Goal: Task Accomplishment & Management: Manage account settings

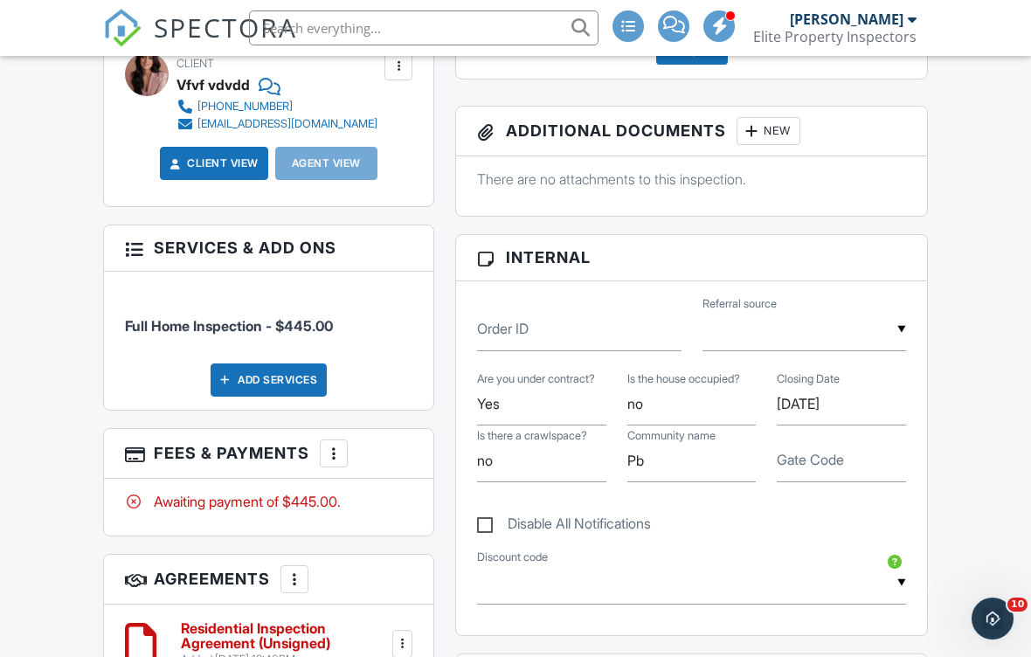
scroll to position [687, 0]
click at [268, 377] on div "Add Services" at bounding box center [269, 381] width 116 height 33
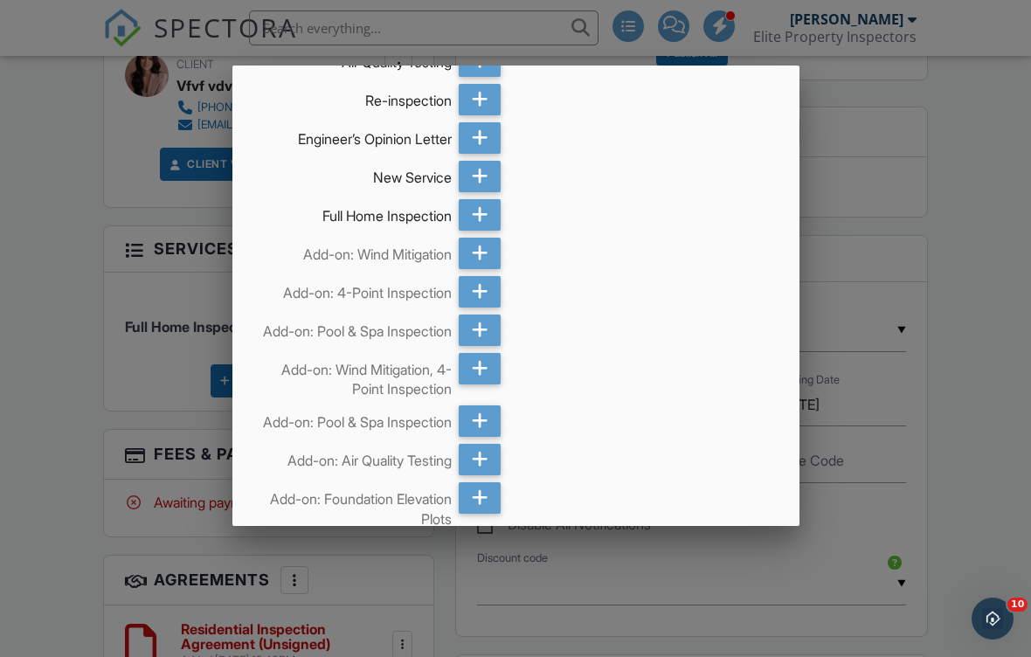
scroll to position [1488, 0]
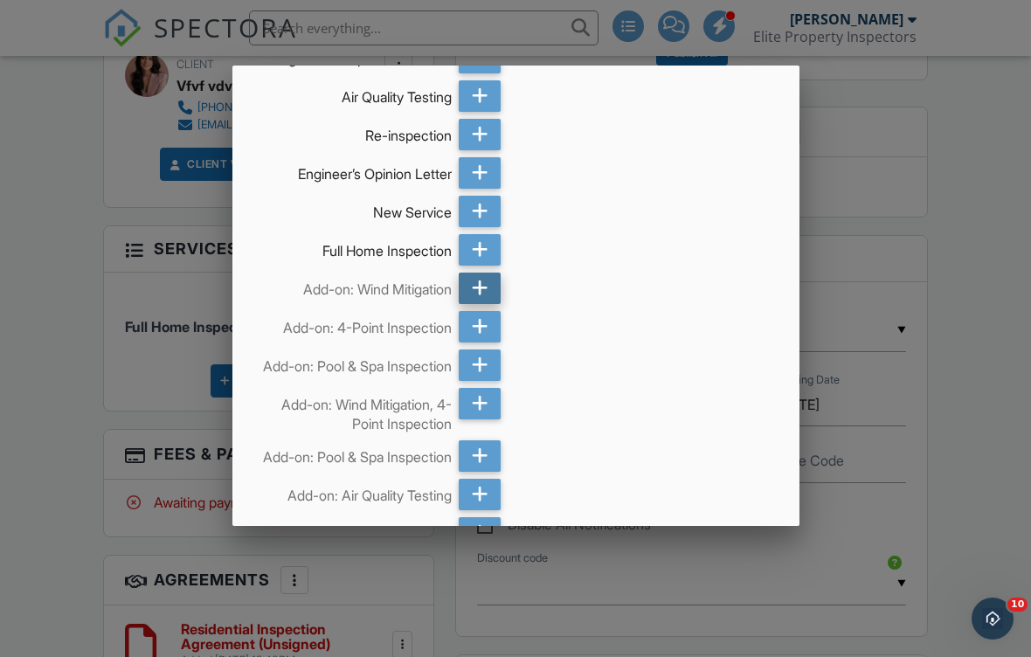
click at [481, 287] on icon at bounding box center [480, 288] width 17 height 31
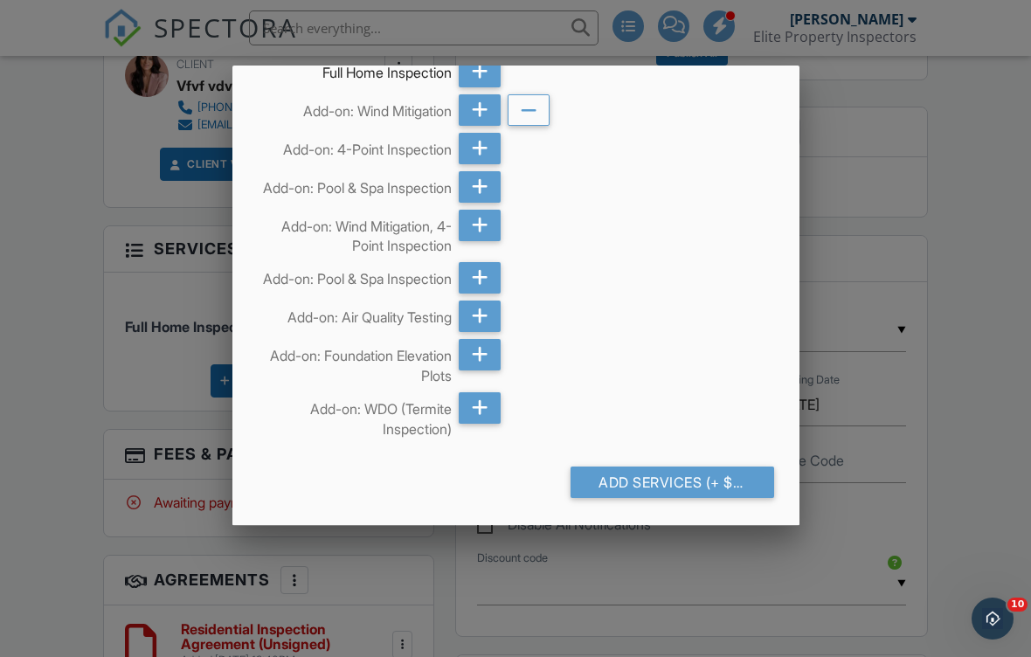
scroll to position [1670, 0]
click at [483, 424] on icon at bounding box center [480, 407] width 17 height 31
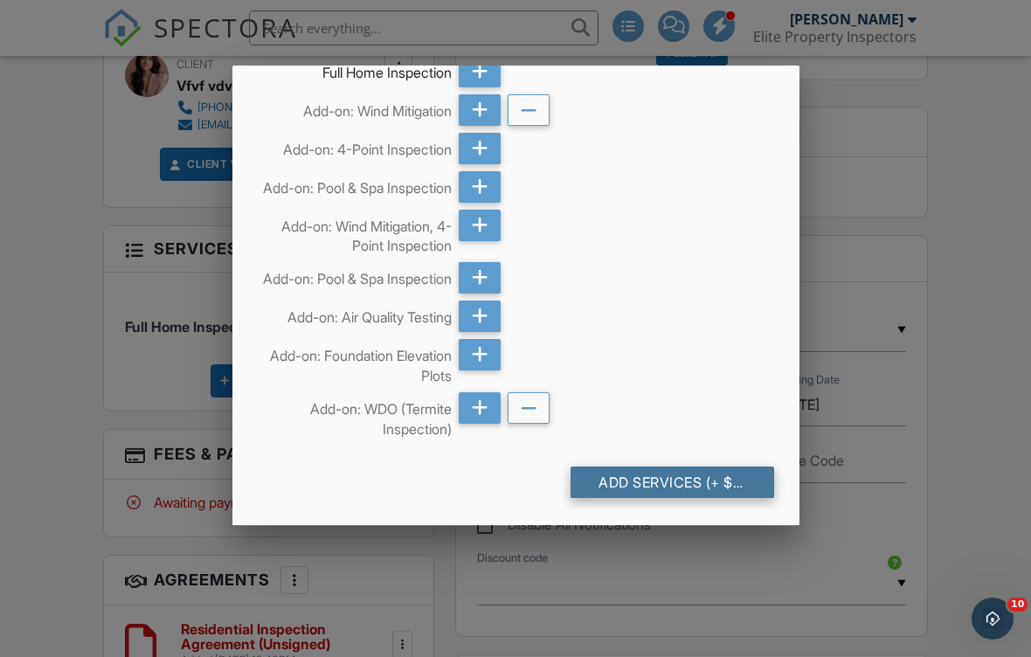
click at [608, 497] on div "Add Services (+ $175.0)" at bounding box center [673, 482] width 204 height 31
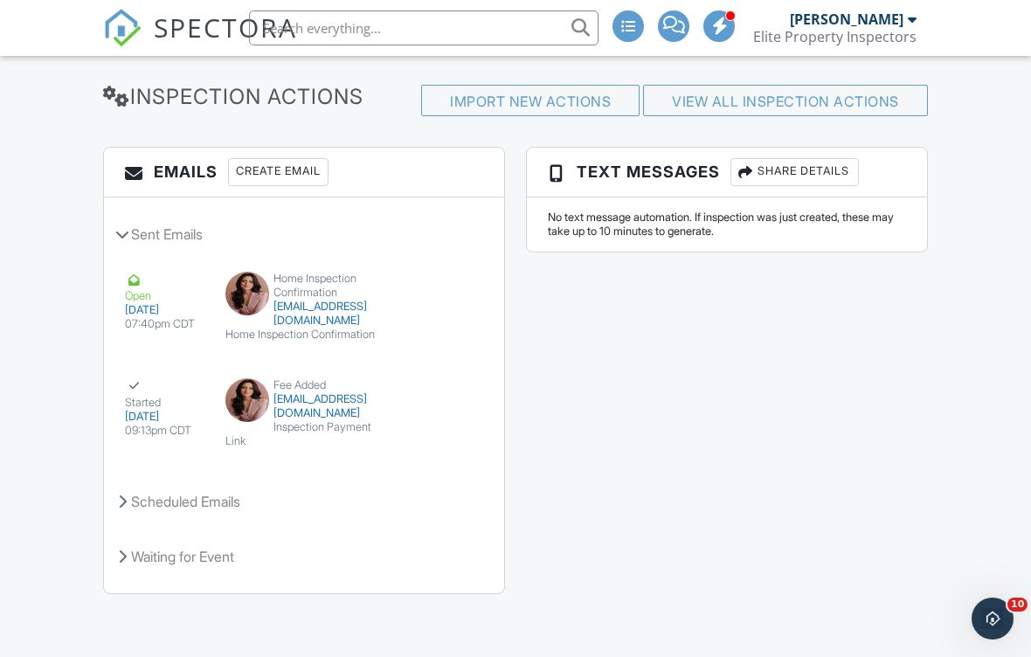
scroll to position [3469, 0]
click at [425, 418] on button "View Email" at bounding box center [434, 399] width 76 height 38
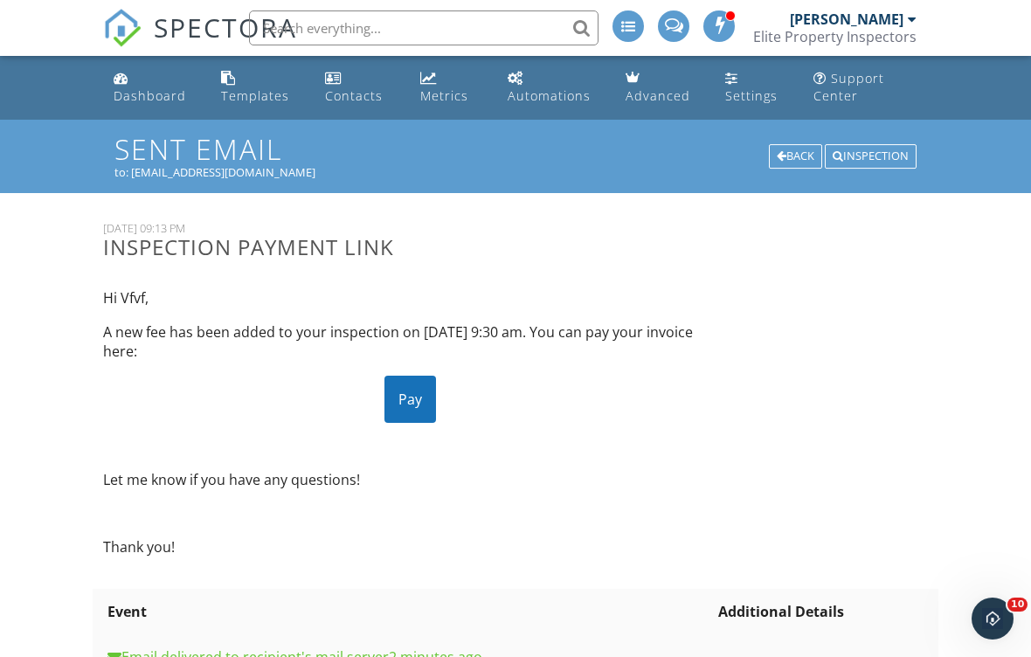
click at [407, 395] on div "Pay" at bounding box center [410, 399] width 52 height 47
click at [566, 98] on div "Automations" at bounding box center [549, 95] width 83 height 17
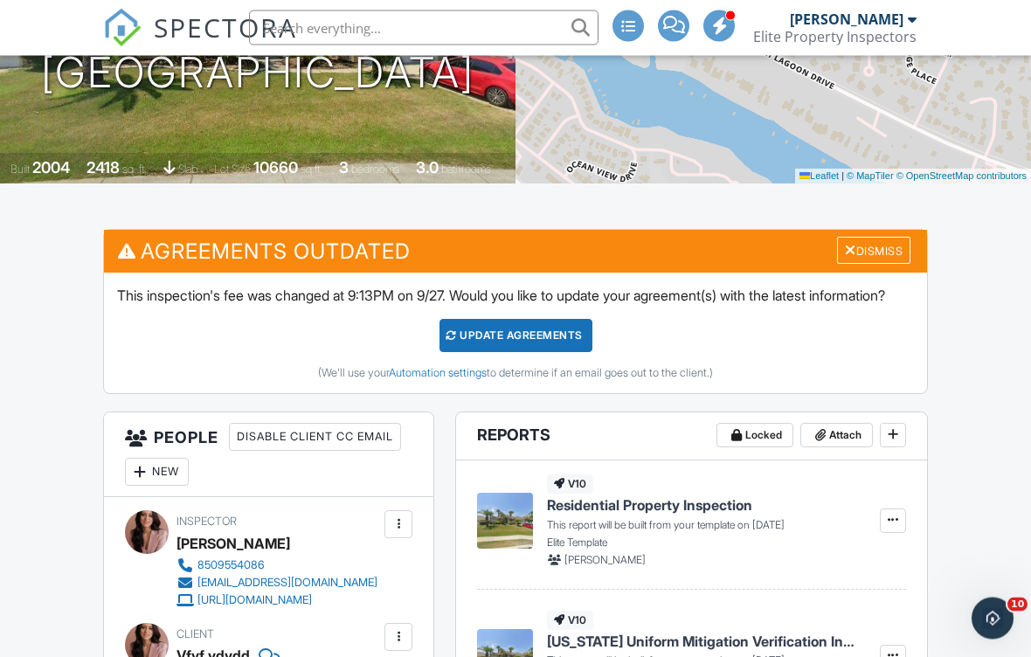
scroll to position [301, 0]
click at [489, 350] on div "Update Agreements" at bounding box center [515, 335] width 153 height 33
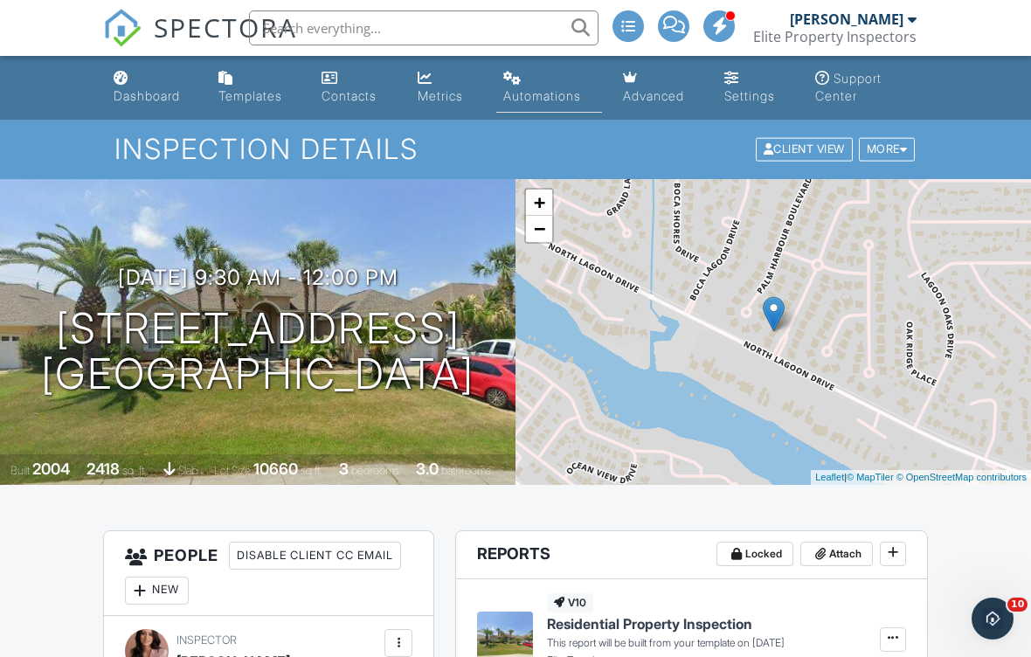
click at [515, 98] on div "Automations" at bounding box center [542, 95] width 78 height 15
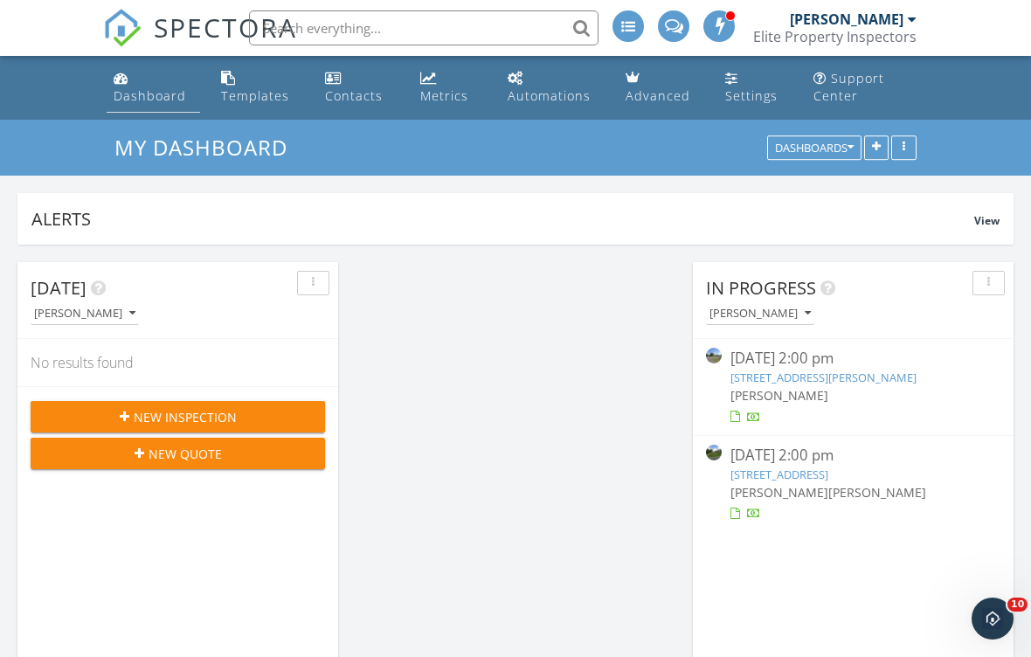
click at [173, 101] on div "Dashboard" at bounding box center [150, 95] width 73 height 17
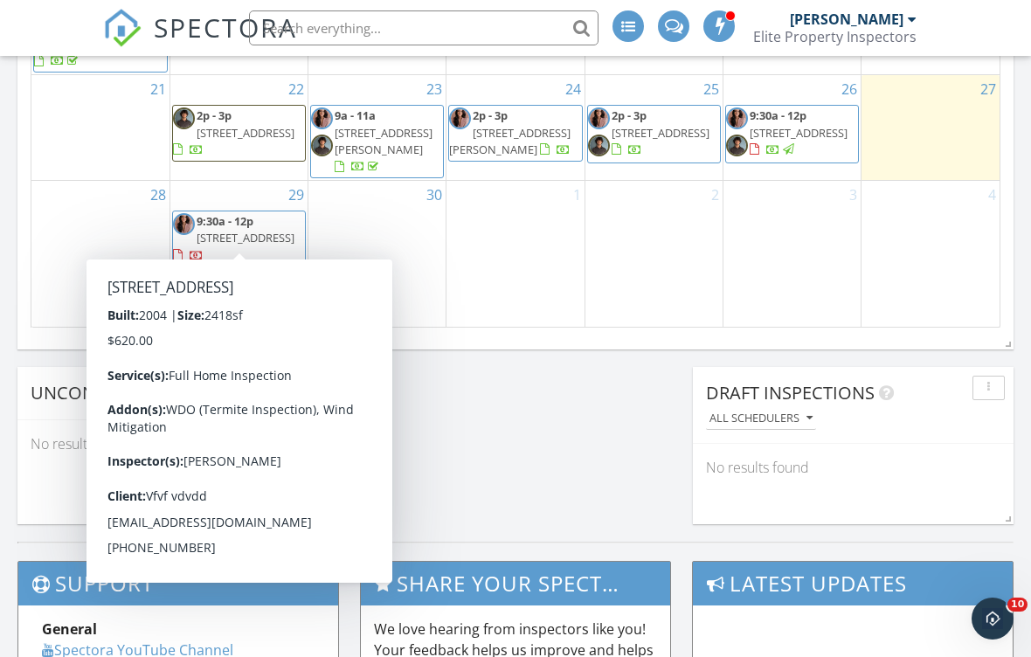
scroll to position [117, 0]
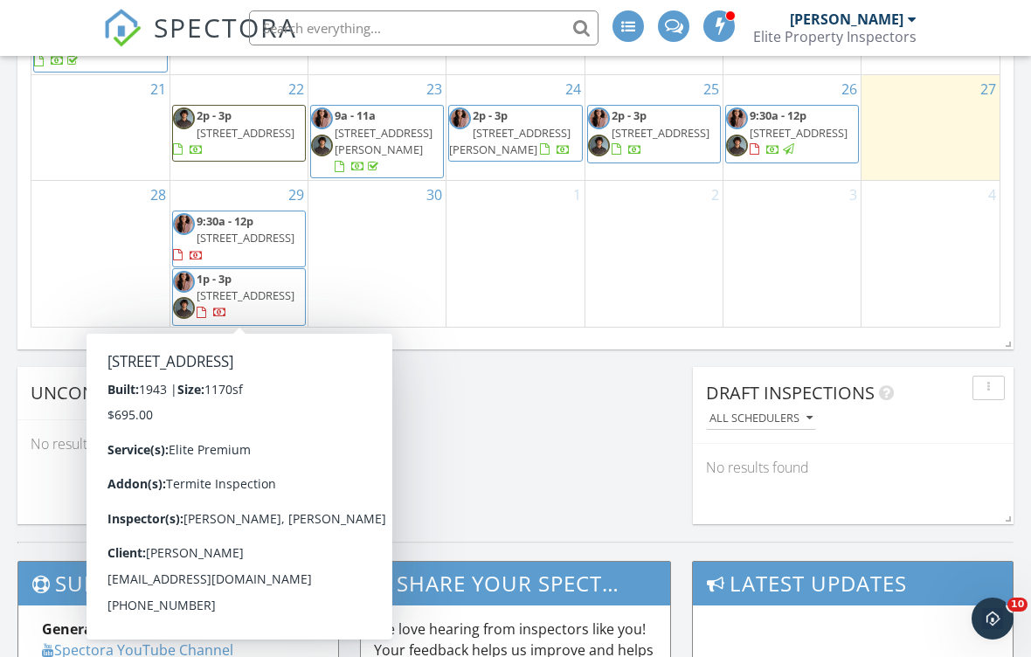
click at [211, 294] on span "321 N Macarthur Ave, Panama City 32401" at bounding box center [246, 295] width 98 height 16
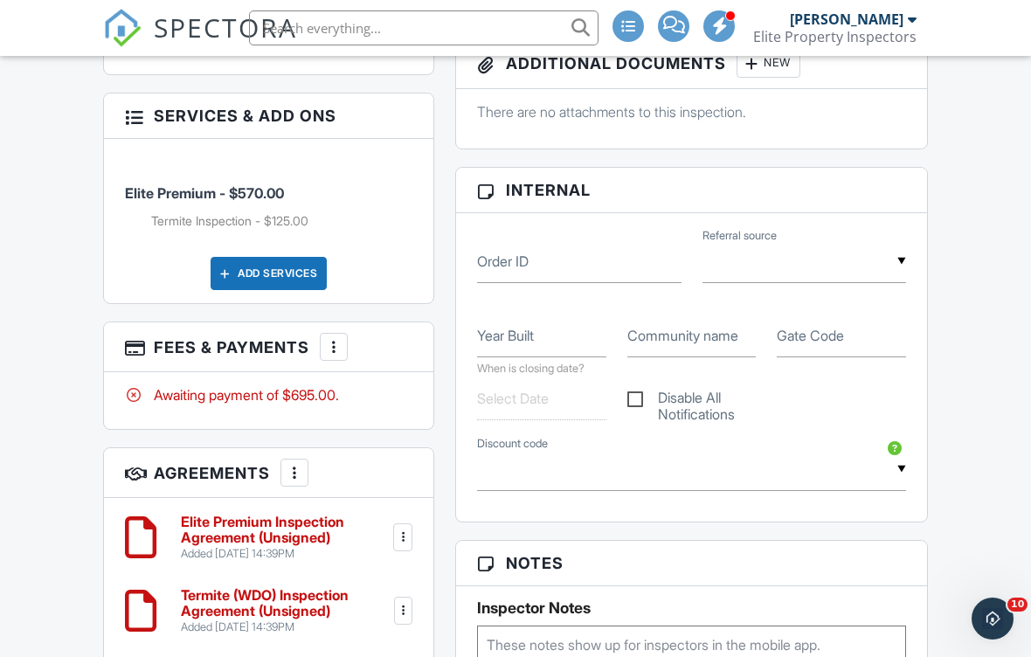
scroll to position [1031, 0]
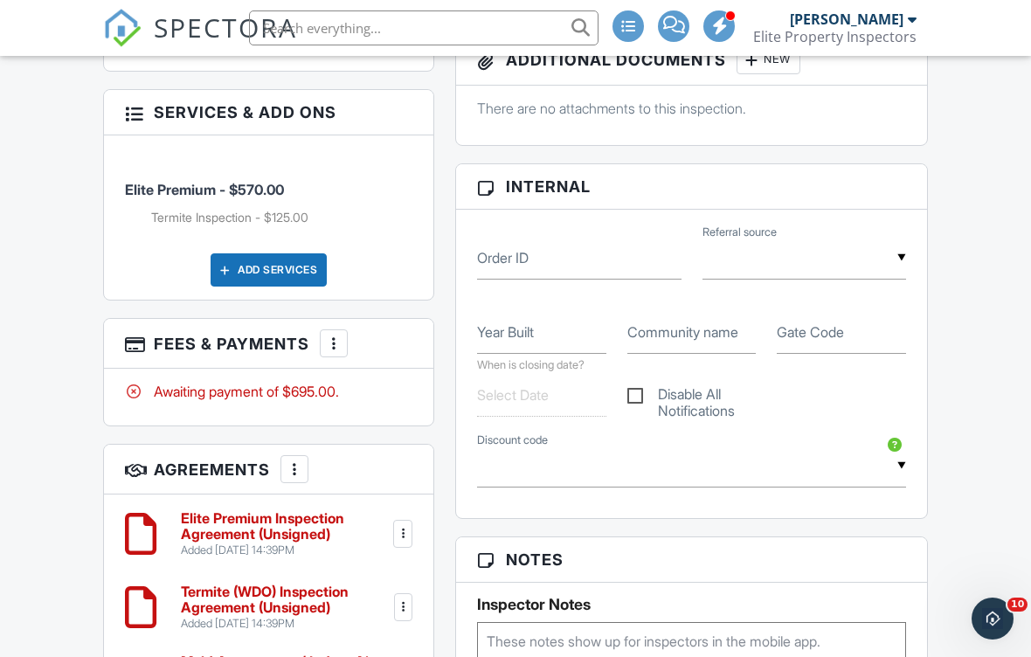
click at [332, 346] on div at bounding box center [333, 343] width 17 height 17
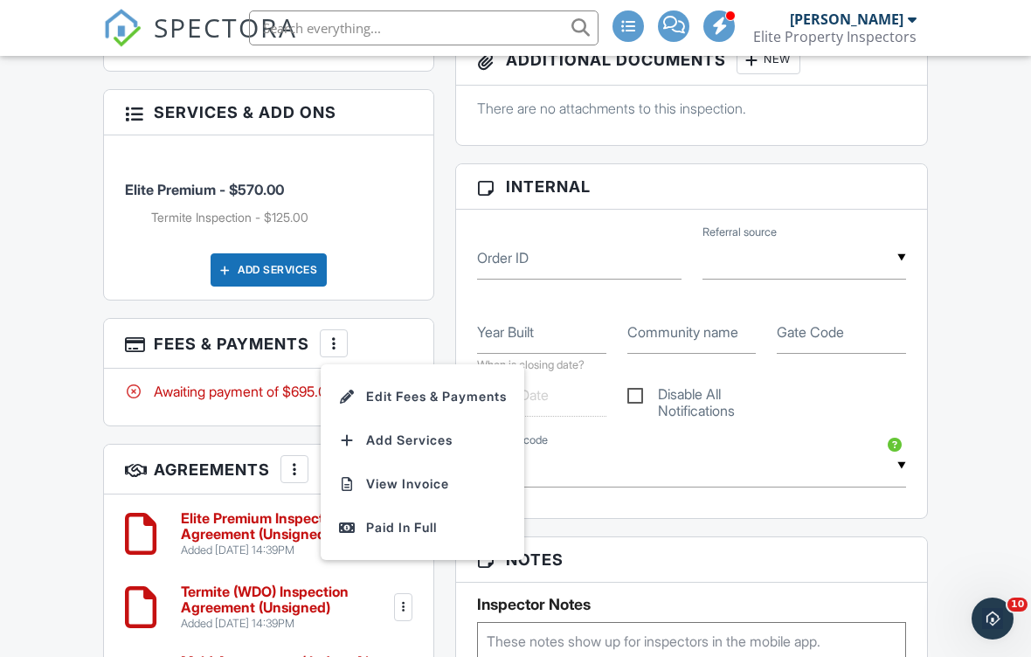
click at [379, 255] on div "Add Services" at bounding box center [268, 269] width 287 height 33
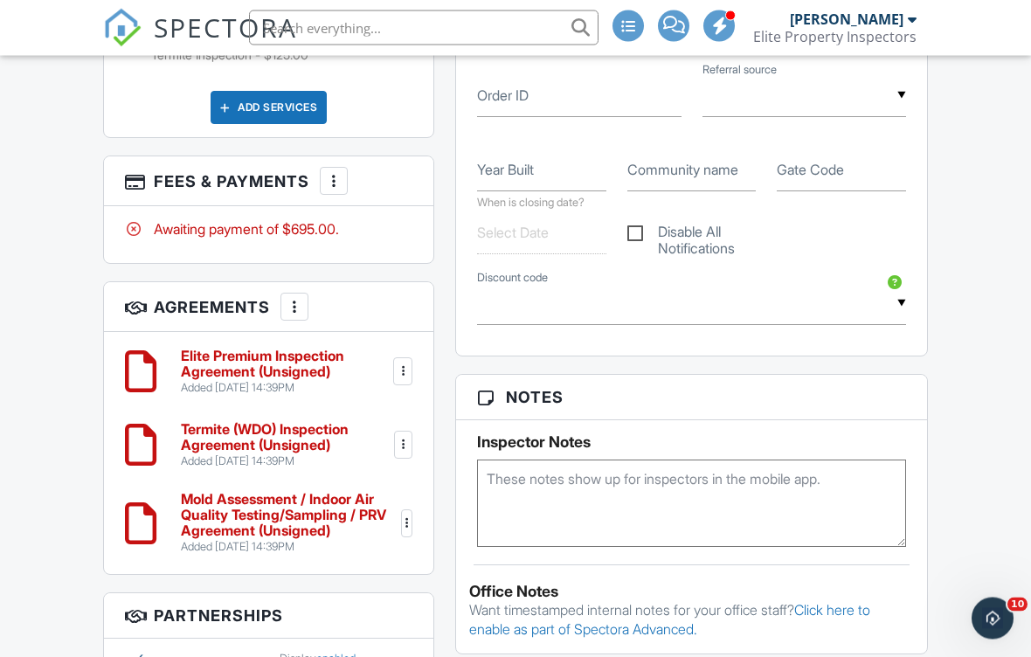
scroll to position [1193, 0]
click at [405, 521] on div at bounding box center [406, 523] width 17 height 17
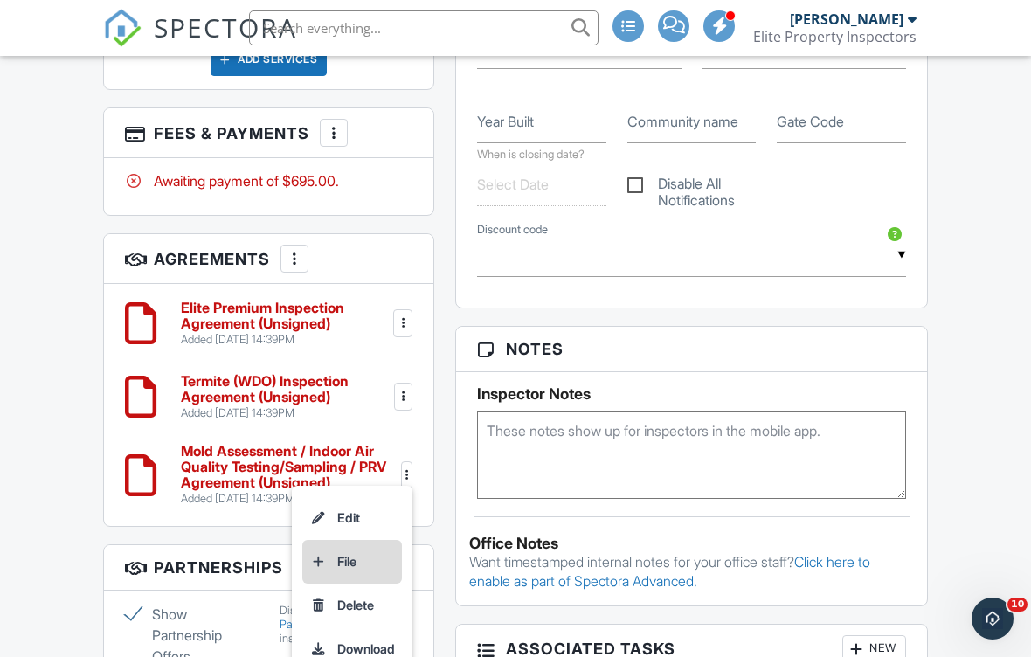
scroll to position [1246, 0]
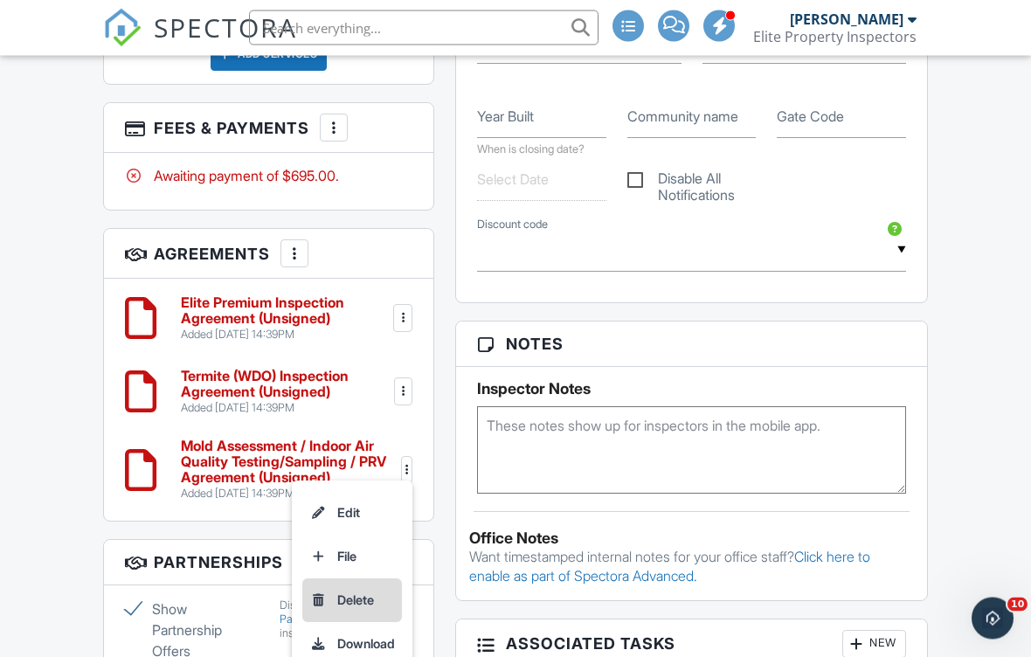
click at [361, 591] on li "Delete" at bounding box center [352, 601] width 100 height 44
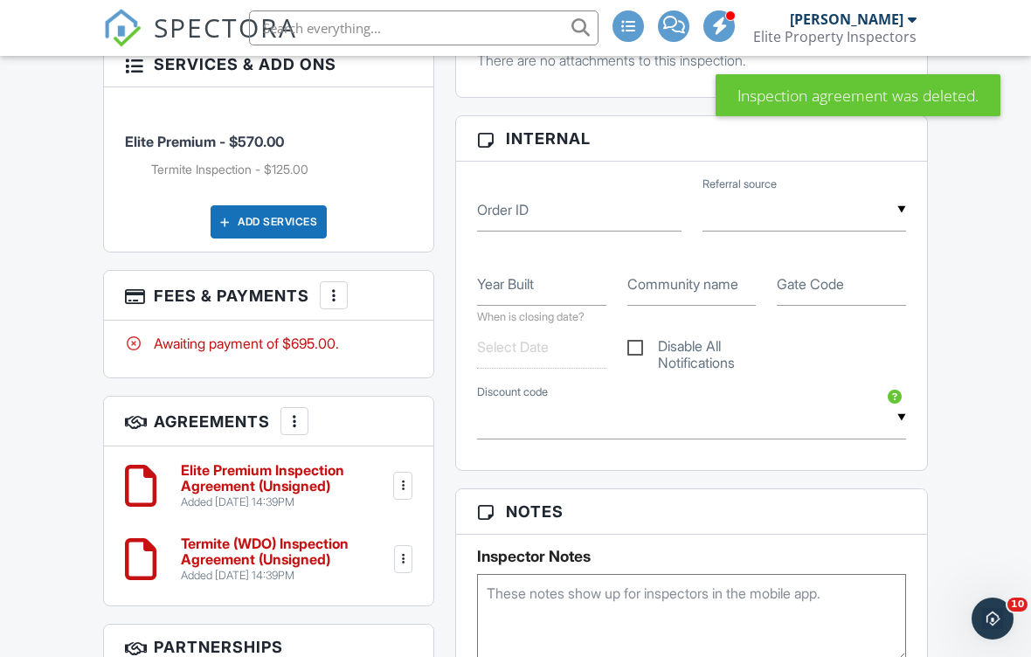
scroll to position [1126, 0]
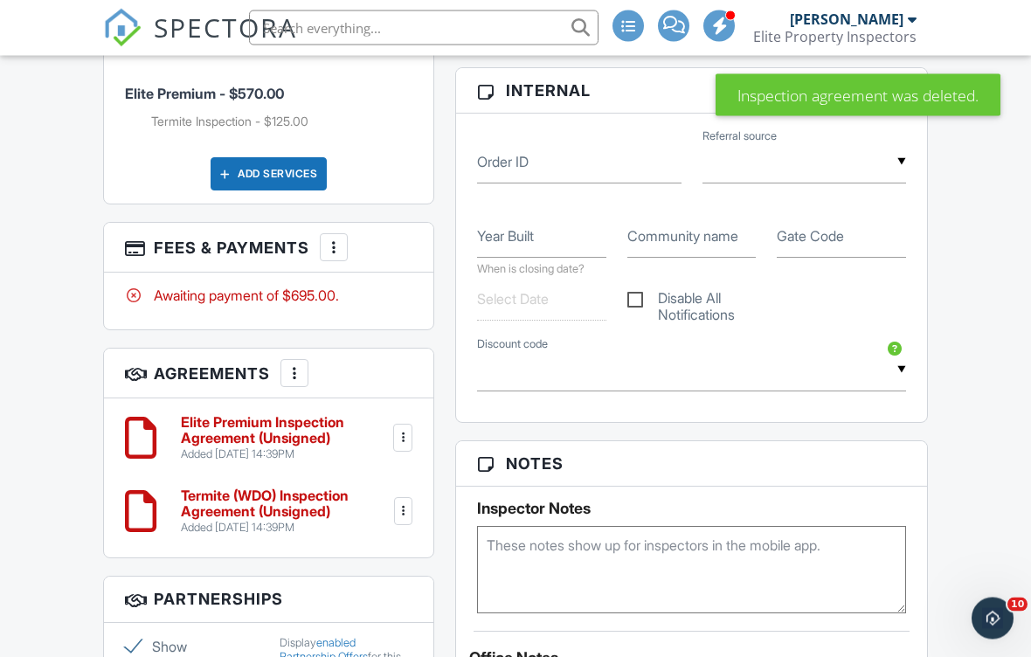
click at [399, 434] on div at bounding box center [402, 438] width 17 height 17
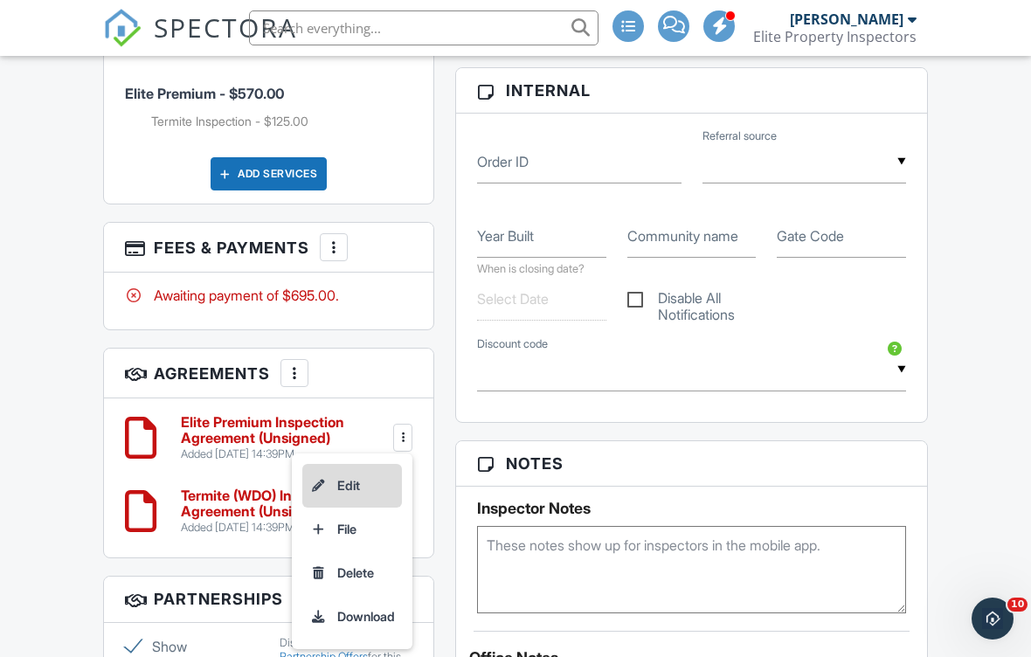
click at [369, 477] on li "Edit" at bounding box center [352, 486] width 100 height 44
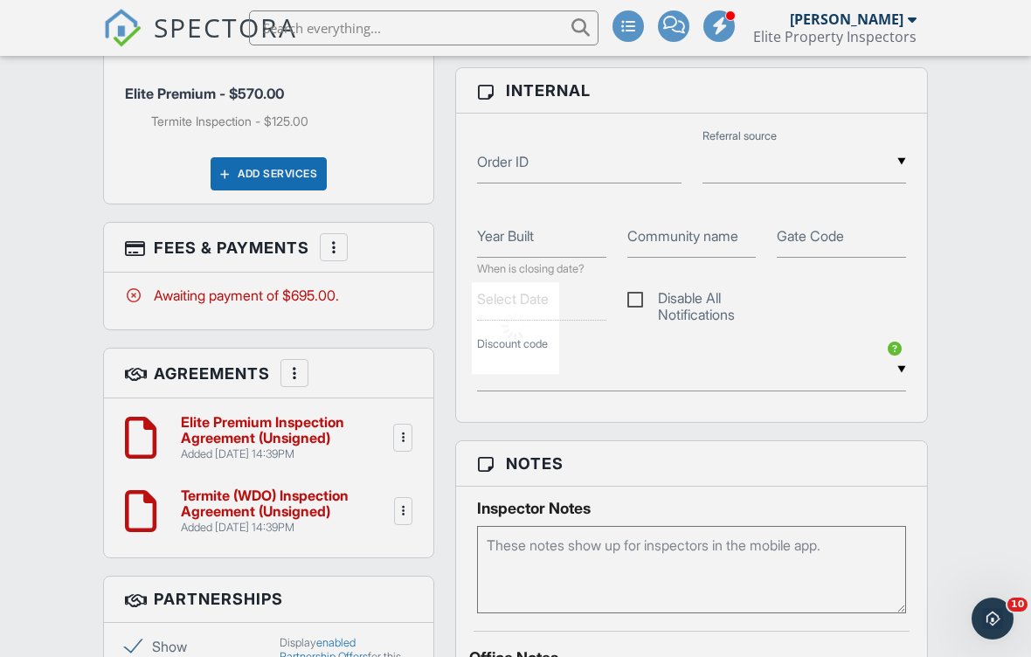
scroll to position [1149, 0]
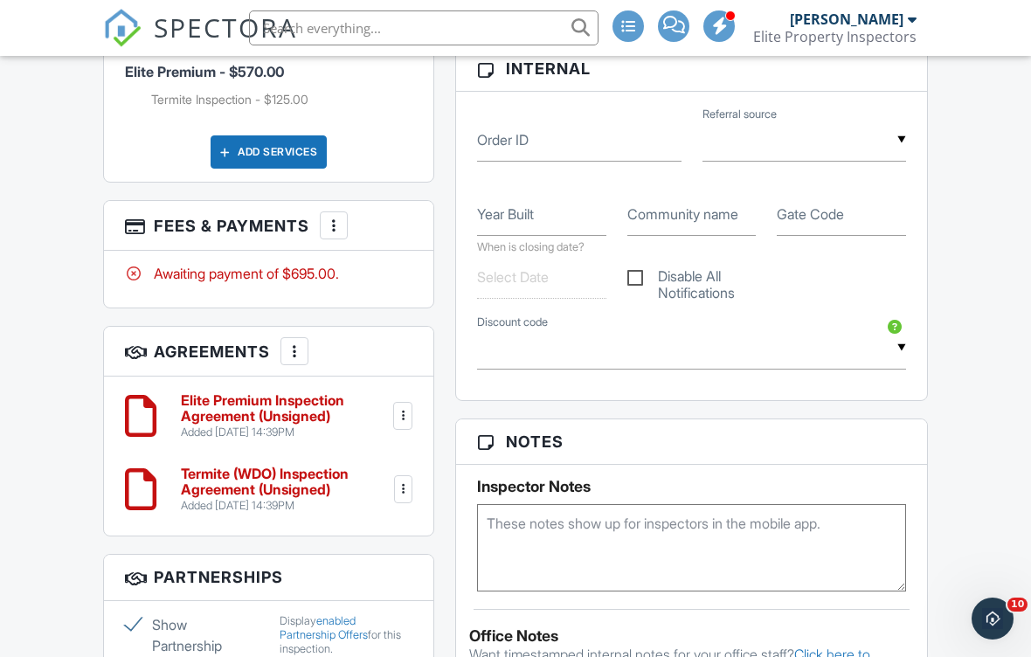
click at [403, 491] on div at bounding box center [403, 489] width 17 height 17
click at [378, 529] on li "Edit" at bounding box center [352, 537] width 100 height 44
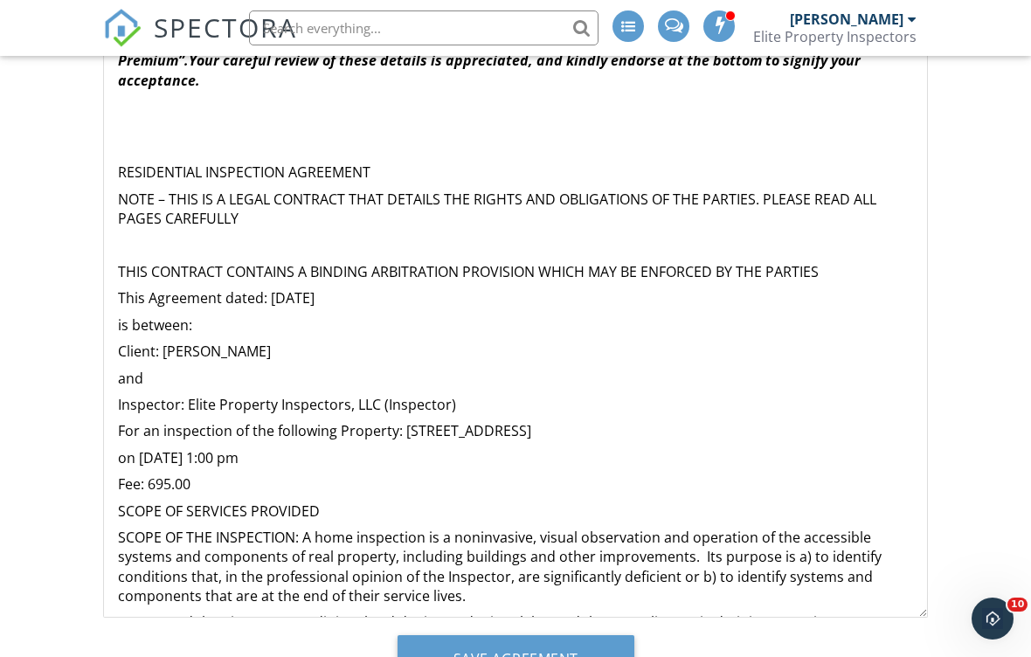
click at [0, 0] on html "SPECTORA [PERSON_NAME] Elite Property Inspectors Role: Inspector Change Role Da…" at bounding box center [515, 205] width 1031 height 1069
